Goal: Transaction & Acquisition: Purchase product/service

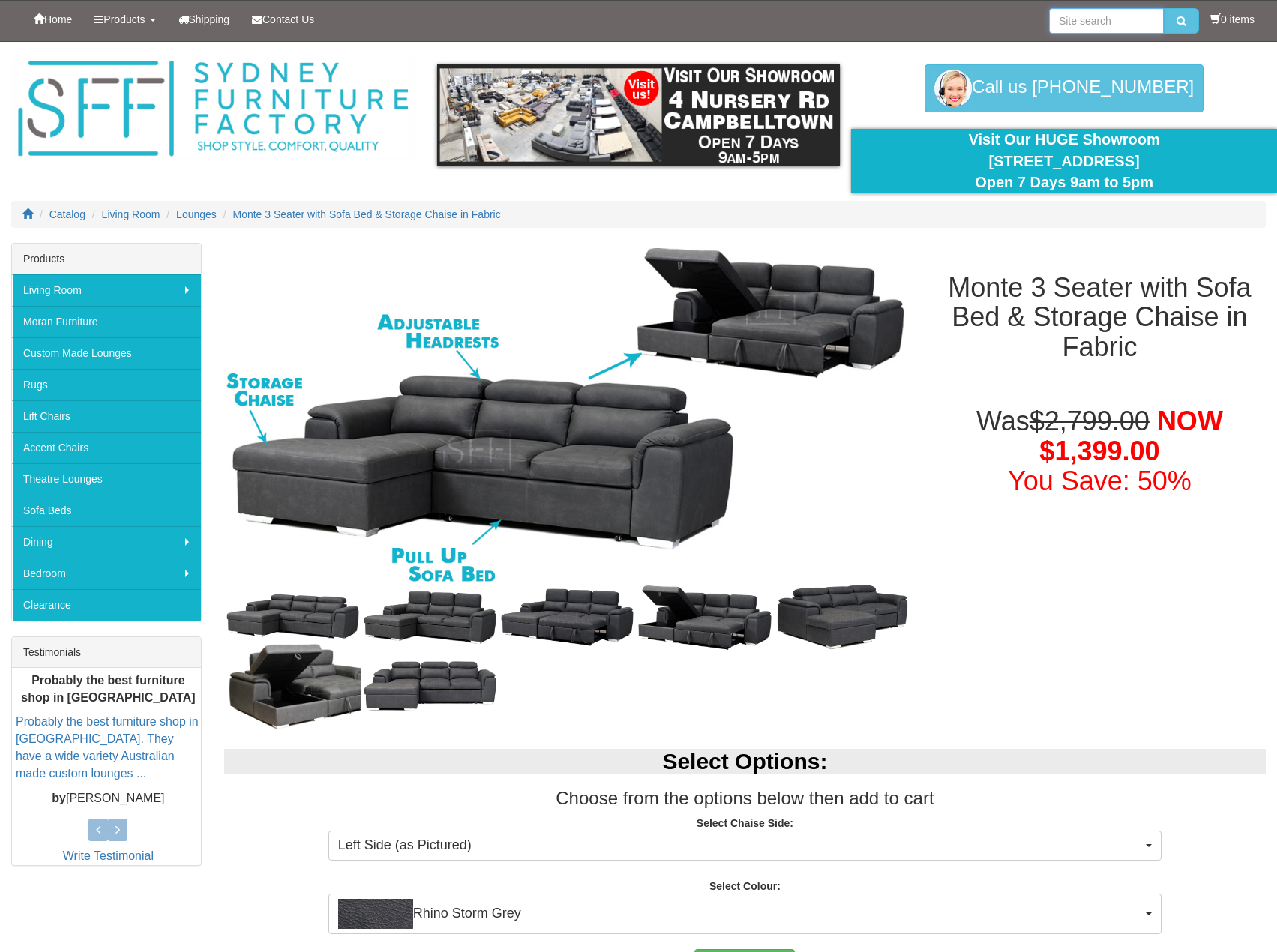
click at [1092, 26] on input "search" at bounding box center [1106, 21] width 115 height 26
type input "monte"
click at [1164, 8] on button "submit" at bounding box center [1181, 21] width 36 height 26
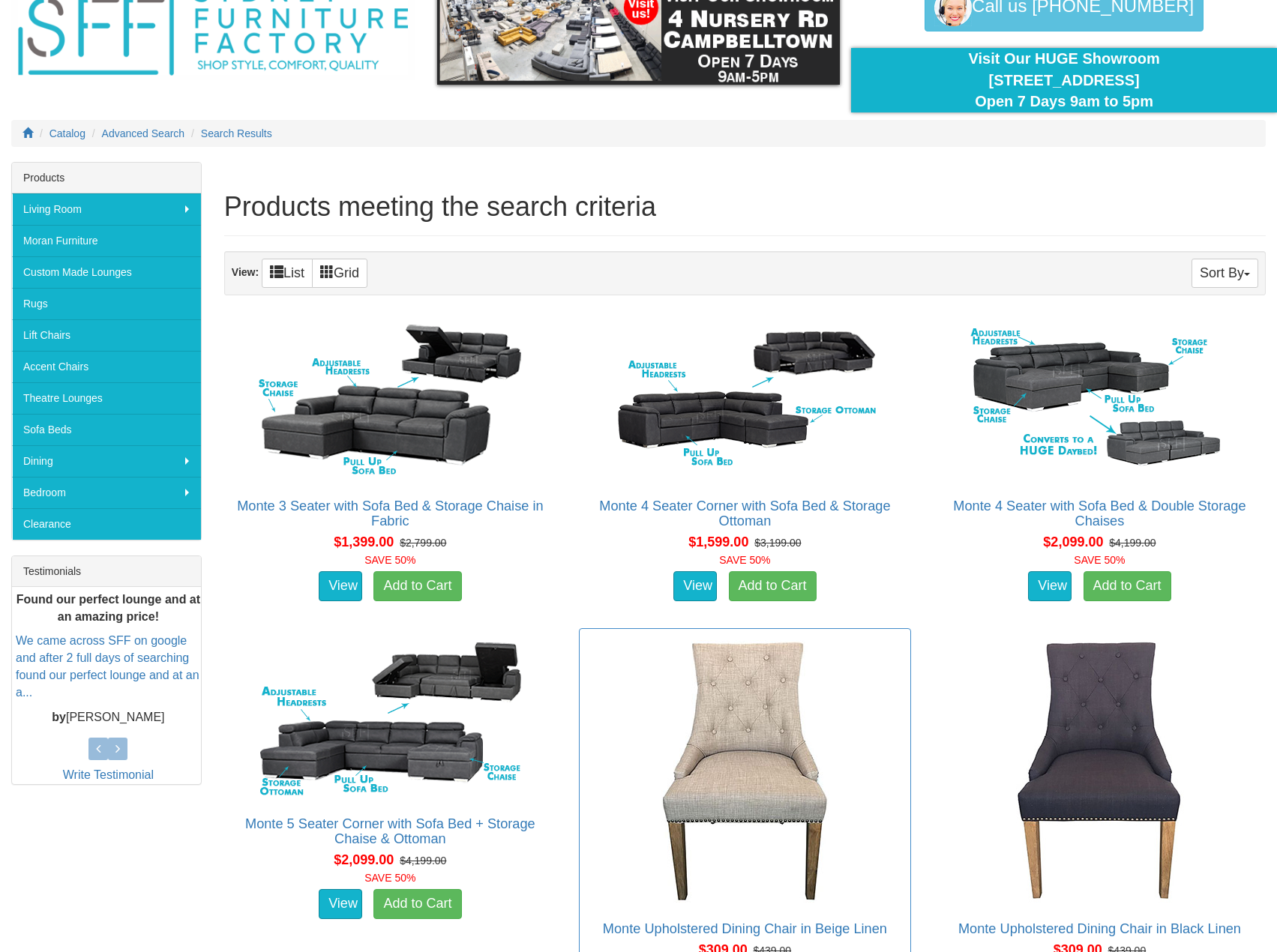
scroll to position [75, 0]
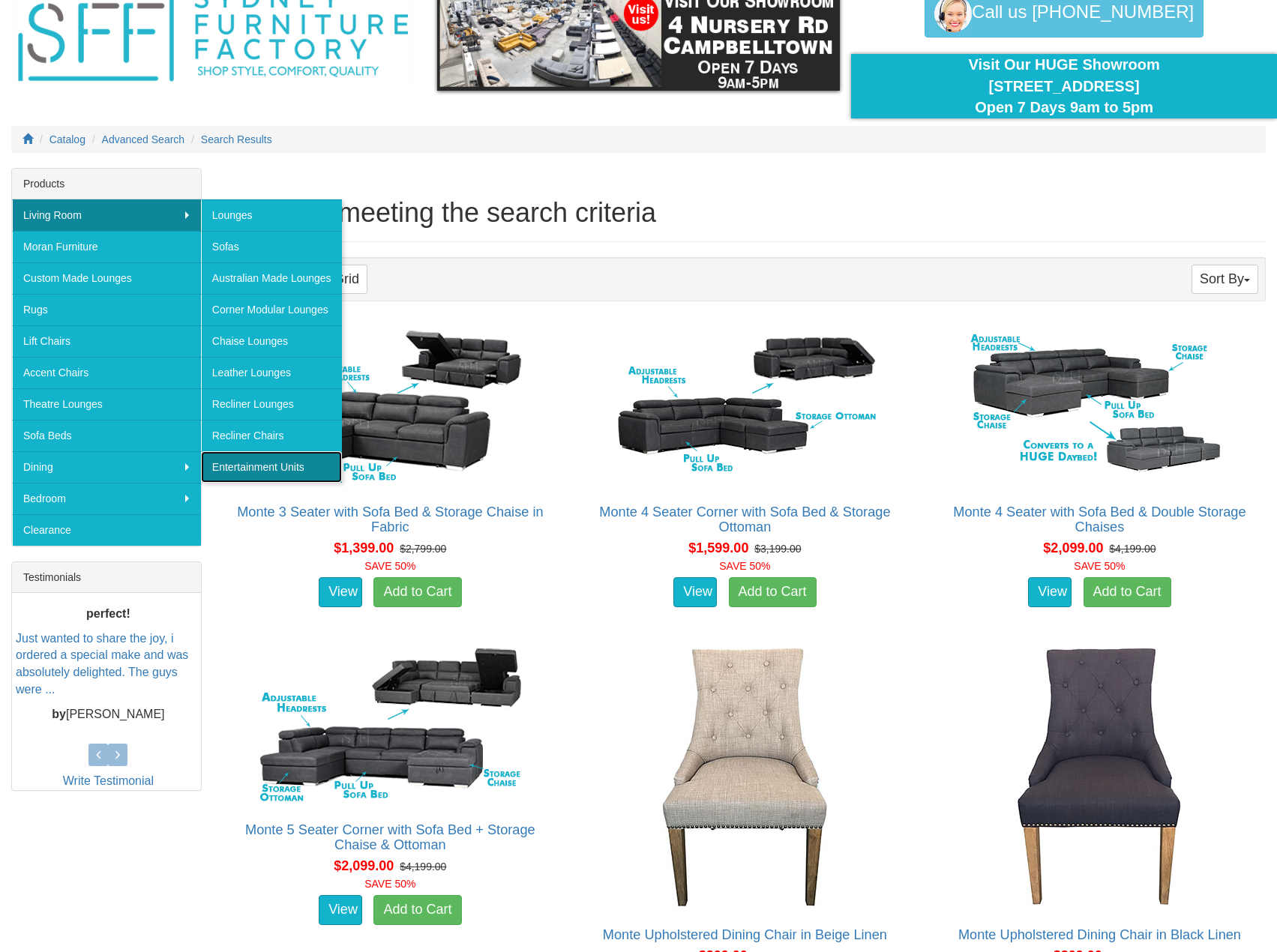
click at [287, 466] on link "Entertainment Units" at bounding box center [271, 467] width 141 height 31
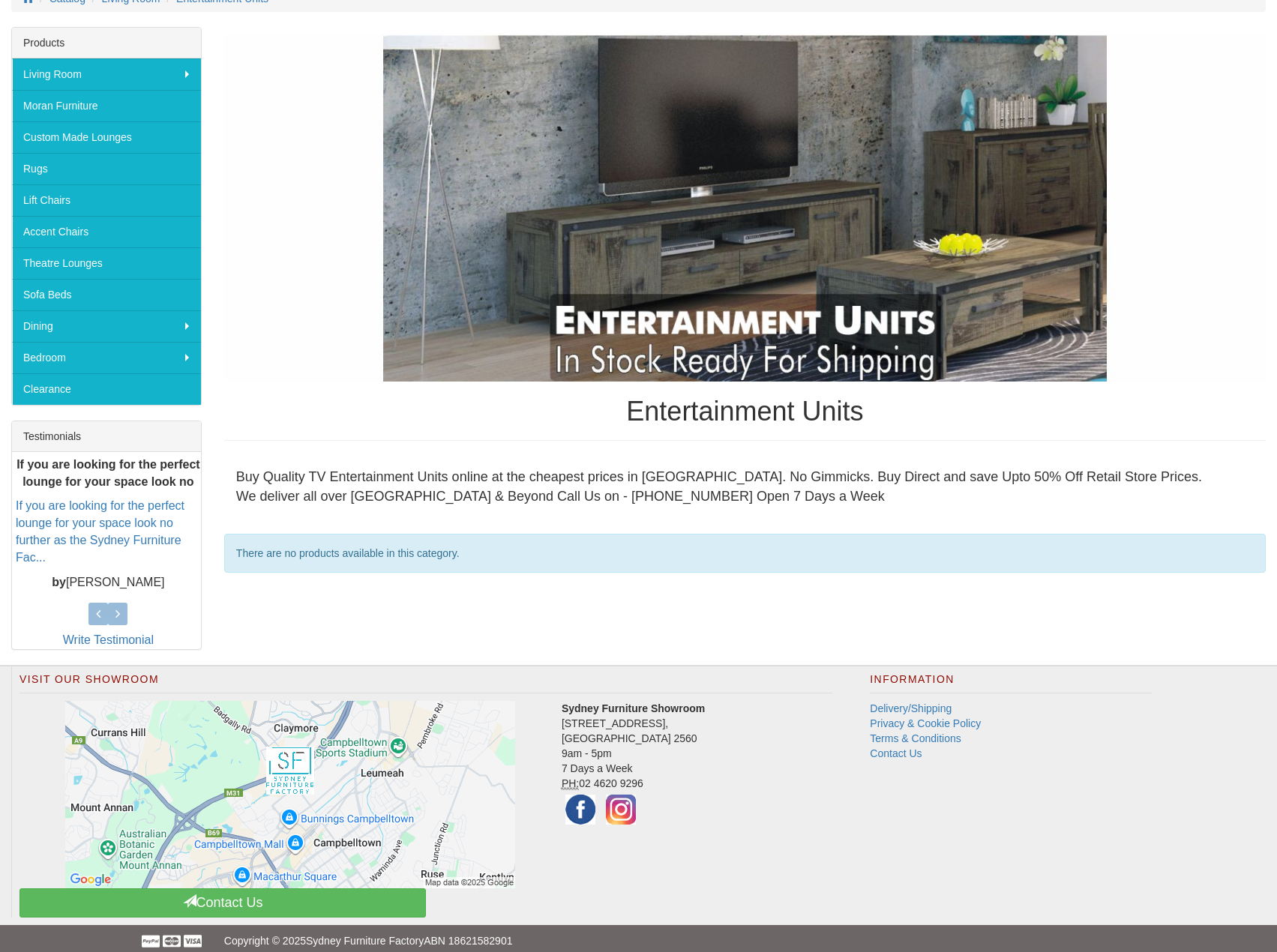
scroll to position [228, 0]
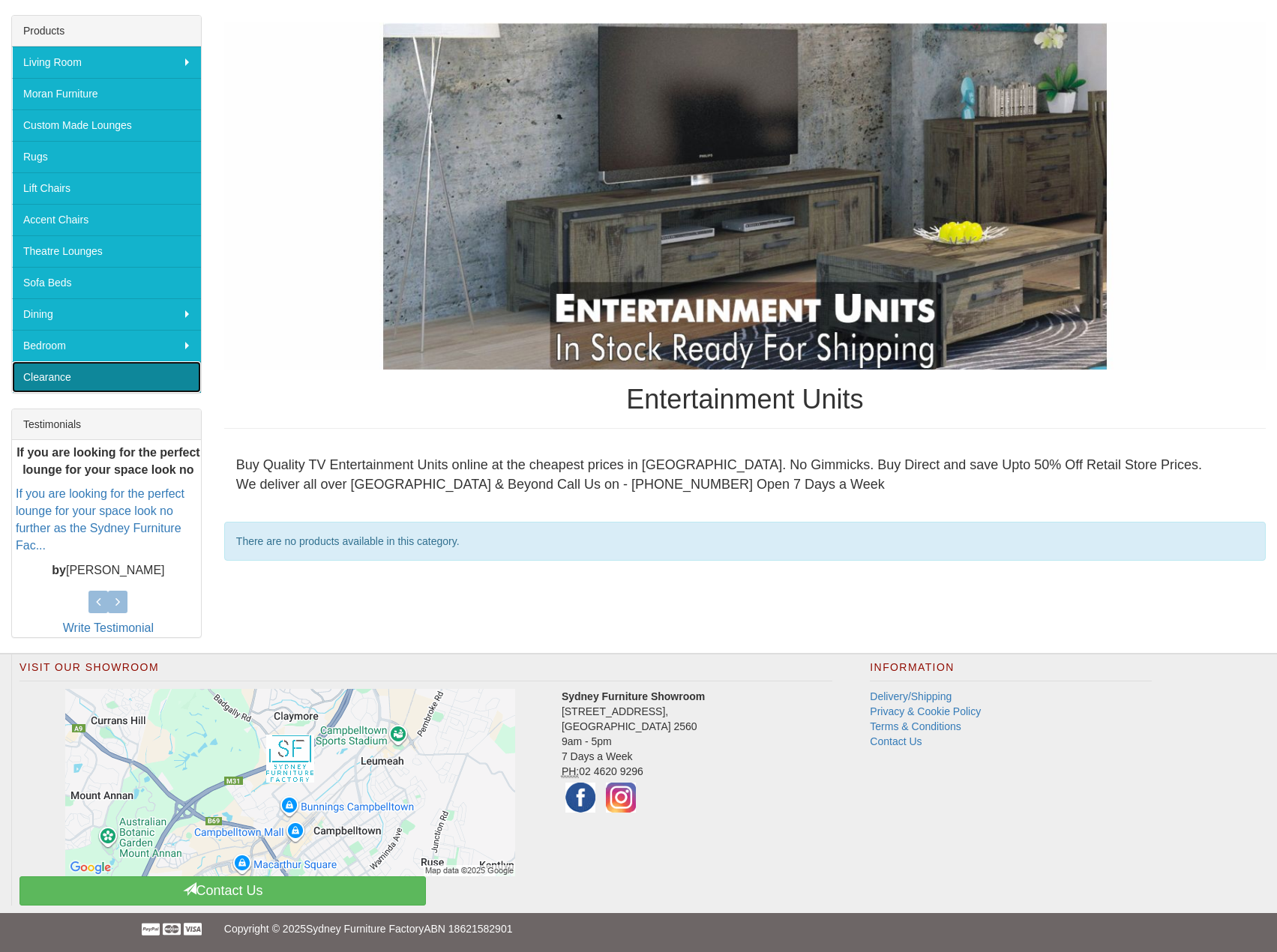
click at [86, 381] on link "Clearance" at bounding box center [107, 377] width 189 height 31
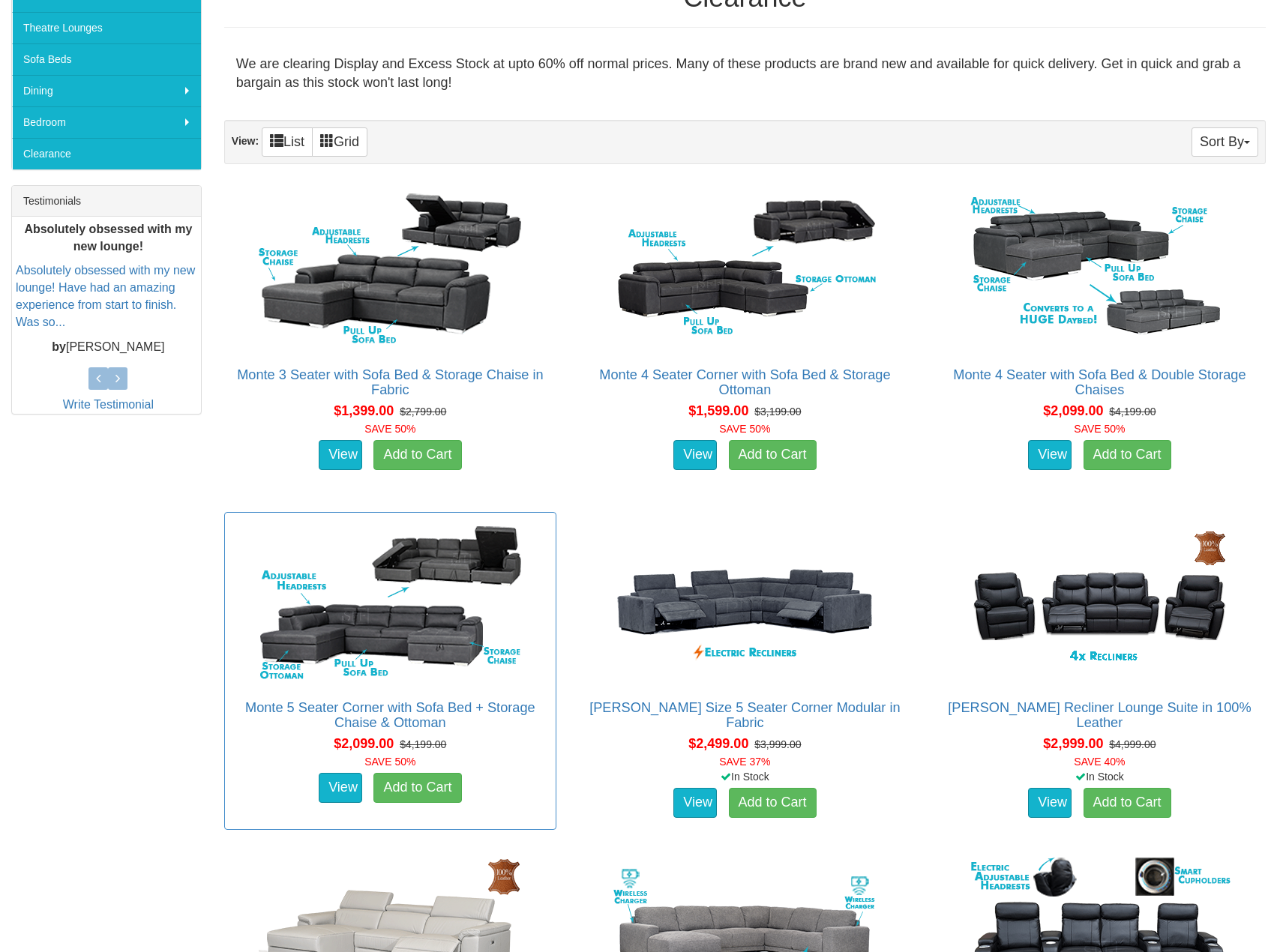
scroll to position [450, 0]
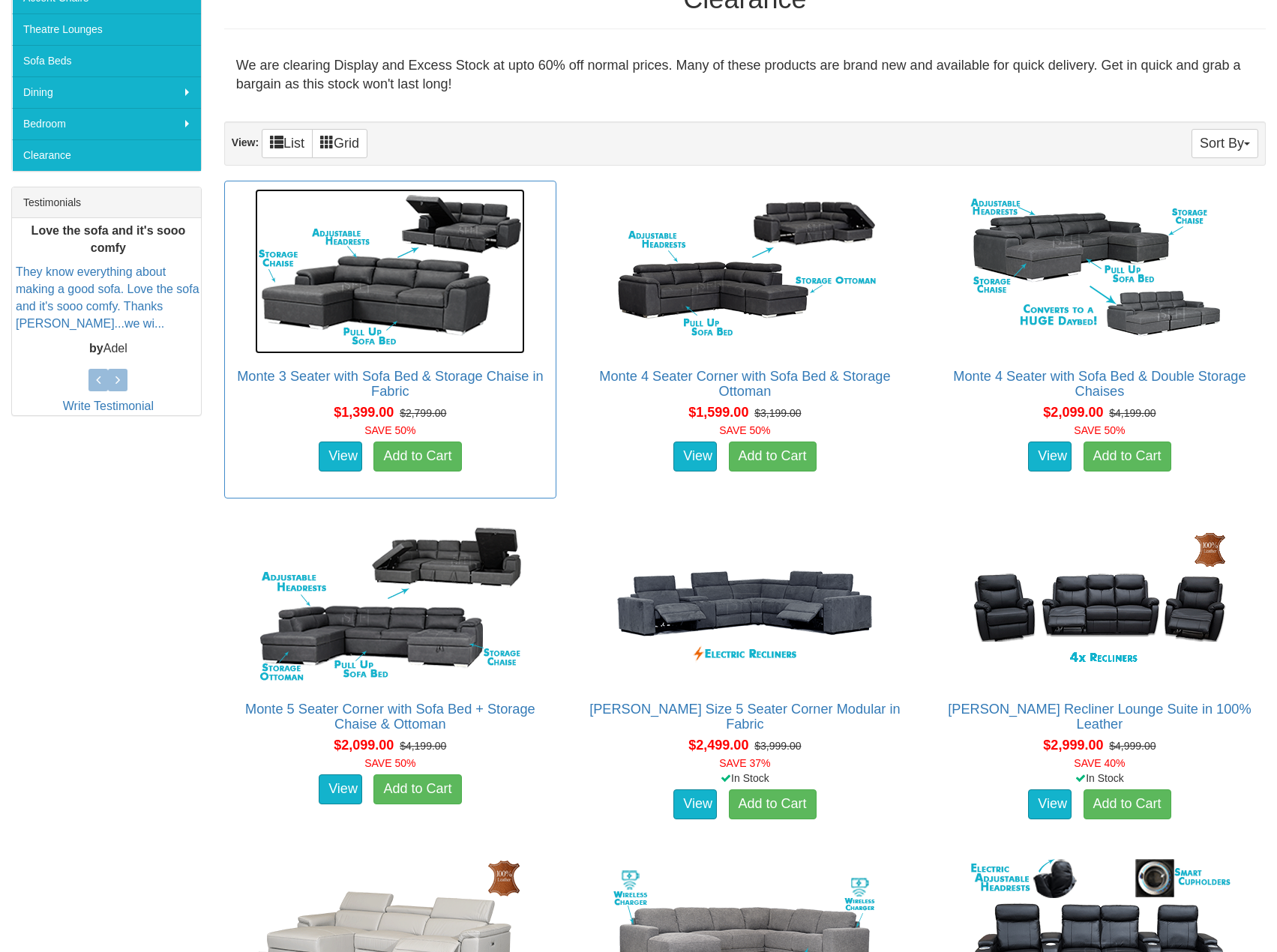
click at [368, 291] on img at bounding box center [390, 270] width 270 height 165
